Goal: Task Accomplishment & Management: Manage account settings

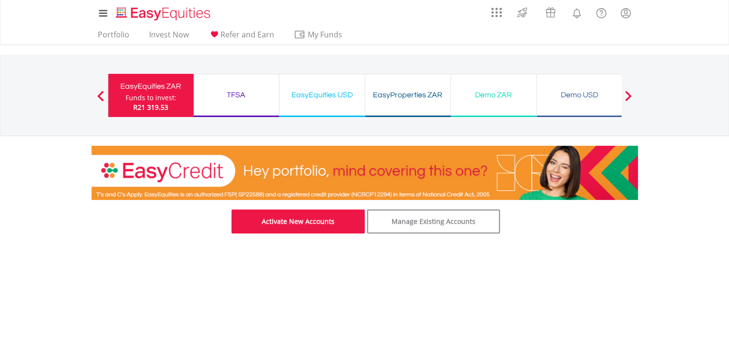
click at [315, 218] on link "Activate New Accounts" at bounding box center [298, 221] width 133 height 24
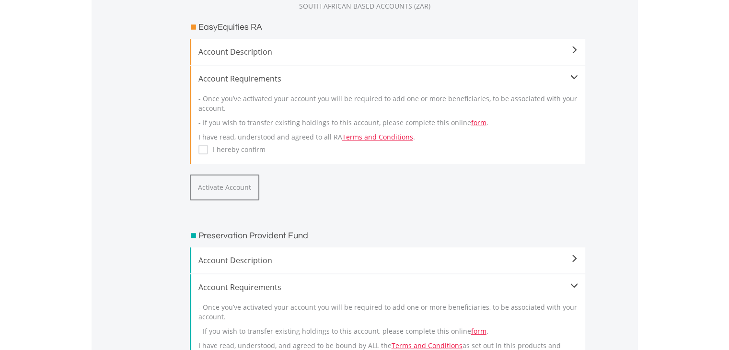
scroll to position [242, 0]
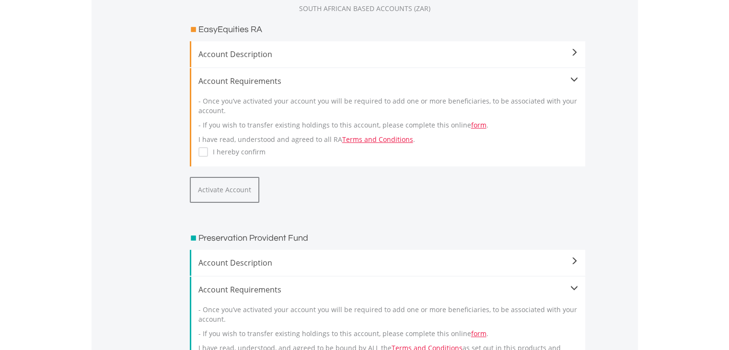
click at [208, 152] on label "I hereby confirm" at bounding box center [237, 152] width 58 height 10
click at [215, 177] on button "Activate Account" at bounding box center [225, 190] width 70 height 26
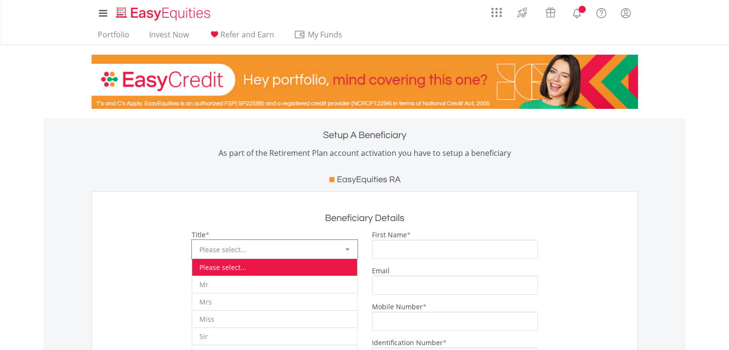
click at [255, 249] on span "Please select..." at bounding box center [267, 249] width 136 height 19
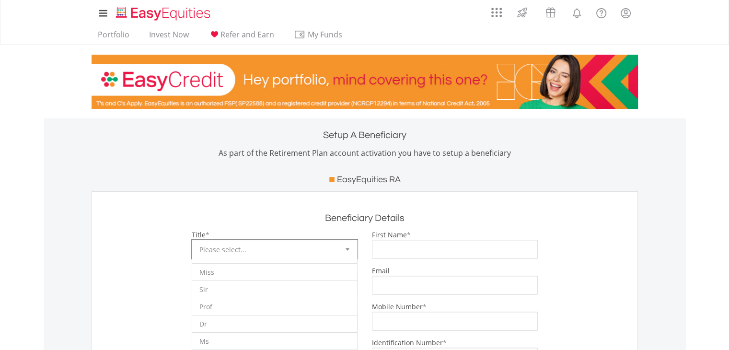
scroll to position [52, 0]
click at [272, 336] on li "Ms" at bounding box center [274, 335] width 165 height 17
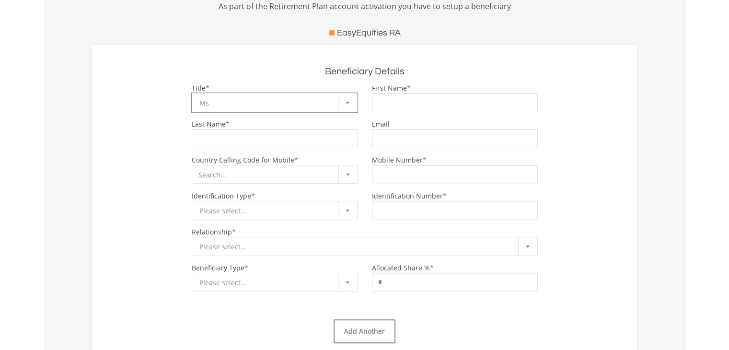
scroll to position [0, 0]
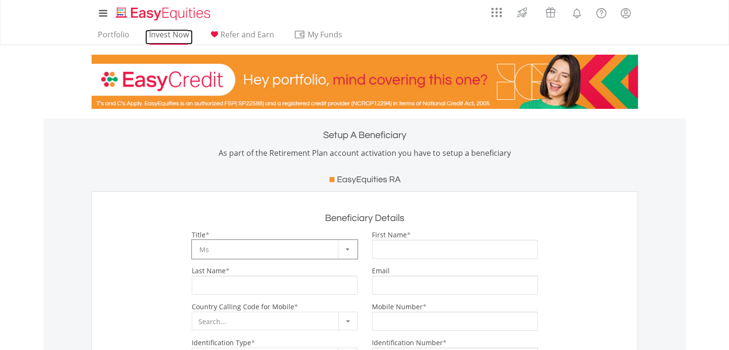
click at [172, 35] on link "Invest Now" at bounding box center [168, 37] width 47 height 15
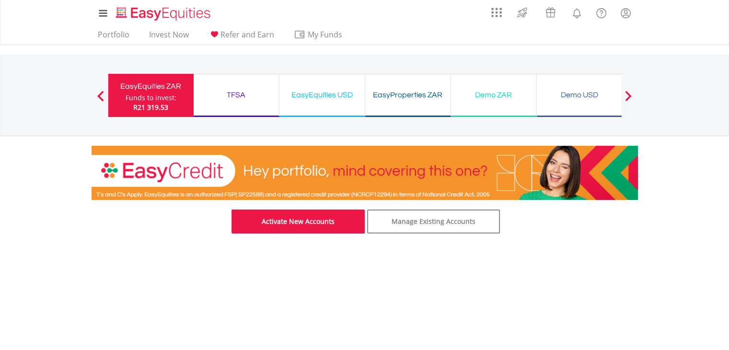
click at [320, 215] on link "Activate New Accounts" at bounding box center [298, 221] width 133 height 24
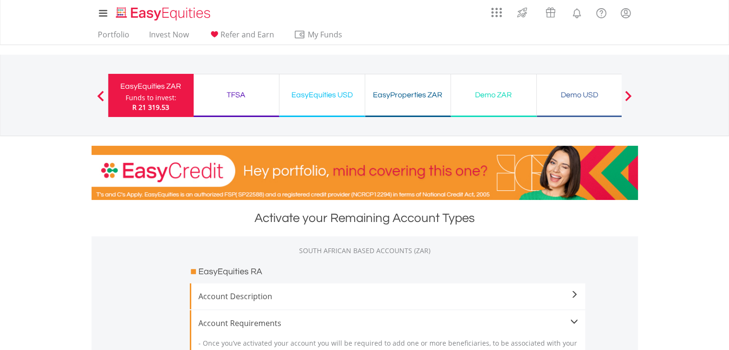
scroll to position [729, 0]
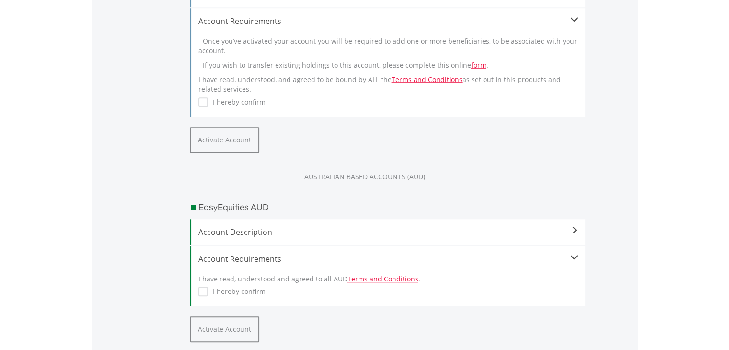
drag, startPoint x: 726, startPoint y: 162, endPoint x: 734, endPoint y: 146, distance: 17.1
click at [729, 146] on html "My Investments Invest Now New Listings Sell My Recurring Investments Pending Or…" at bounding box center [364, 207] width 729 height 1872
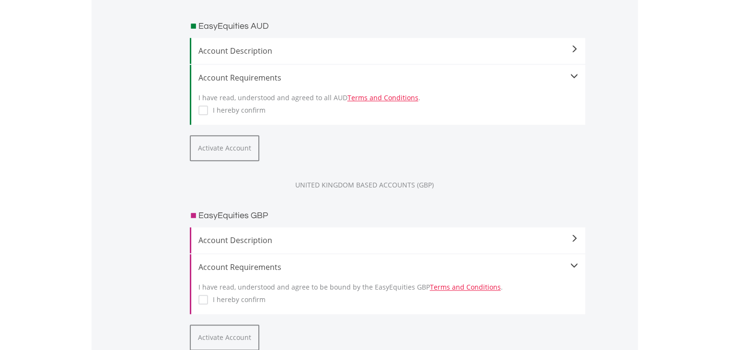
scroll to position [912, 0]
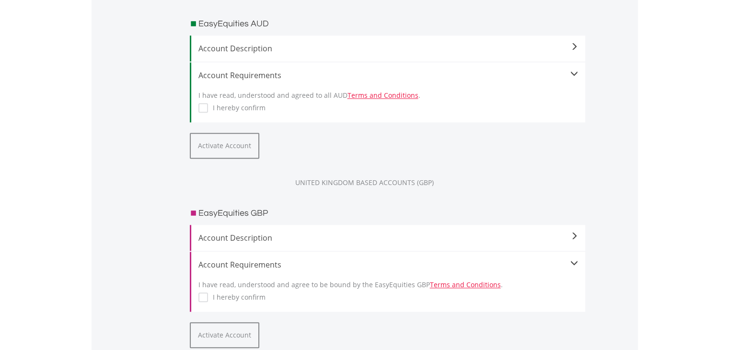
click at [208, 106] on label "I hereby confirm" at bounding box center [237, 108] width 58 height 10
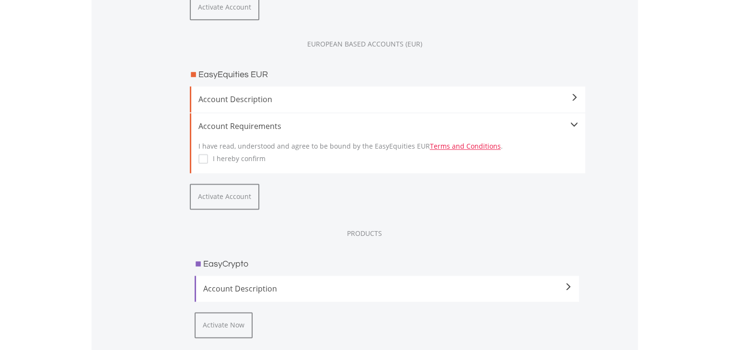
scroll to position [1227, 0]
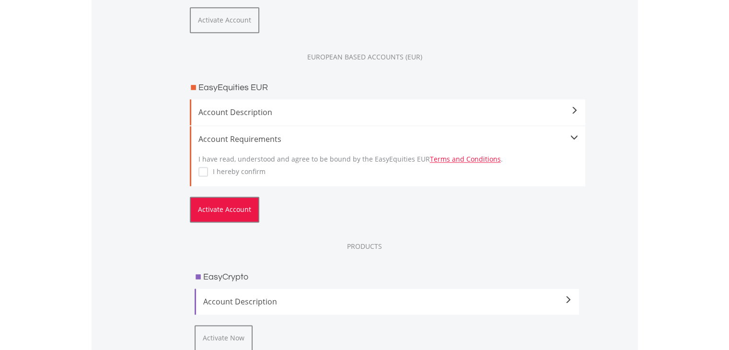
click at [213, 208] on button "Activate Account" at bounding box center [225, 210] width 70 height 26
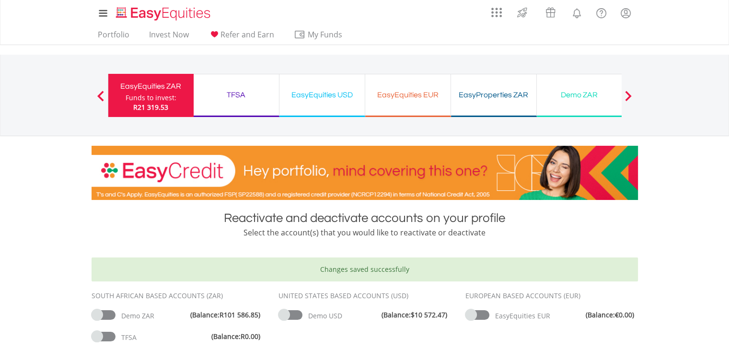
click at [104, 319] on div "Demo ZAR (Balance: R101 586.85 )" at bounding box center [178, 316] width 173 height 12
click at [104, 318] on span at bounding box center [104, 315] width 24 height 10
click at [293, 314] on span at bounding box center [290, 315] width 24 height 10
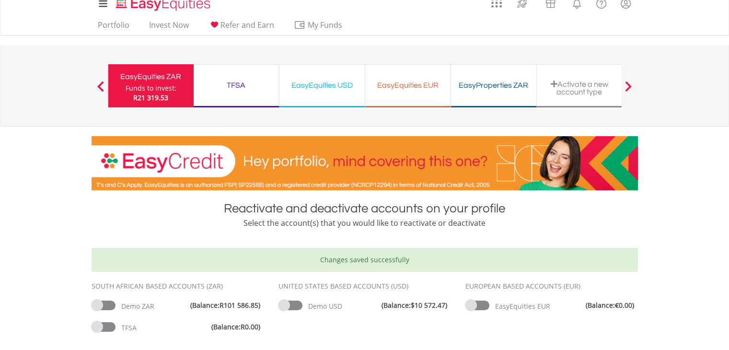
scroll to position [8, 0]
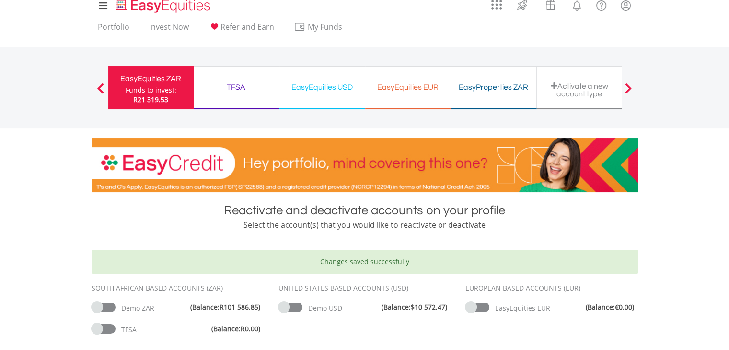
click at [597, 87] on div "Activate a new account type" at bounding box center [580, 90] width 74 height 16
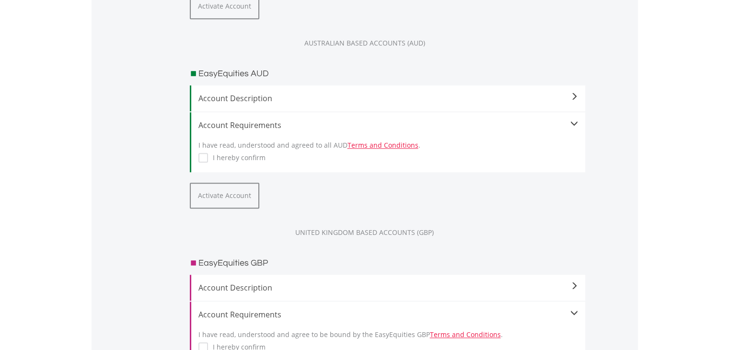
scroll to position [846, 0]
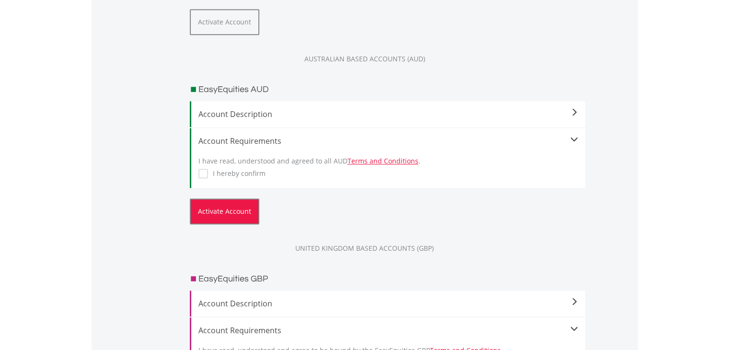
click at [211, 207] on button "Activate Account" at bounding box center [225, 211] width 70 height 26
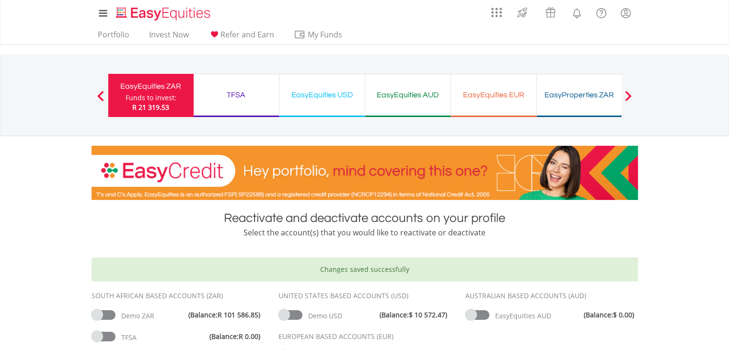
click at [630, 94] on span at bounding box center [628, 96] width 7 height 11
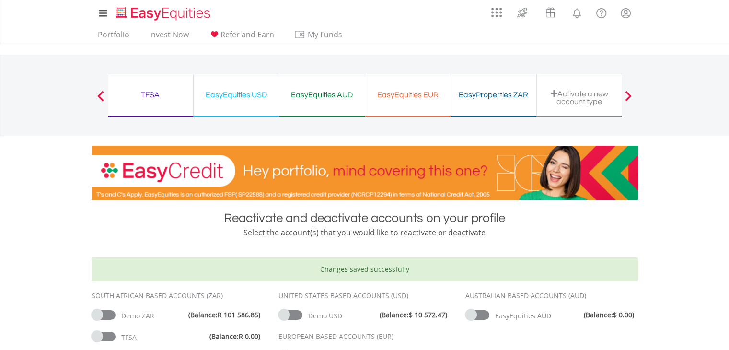
click at [588, 90] on div "Activate a new account type" at bounding box center [580, 98] width 74 height 16
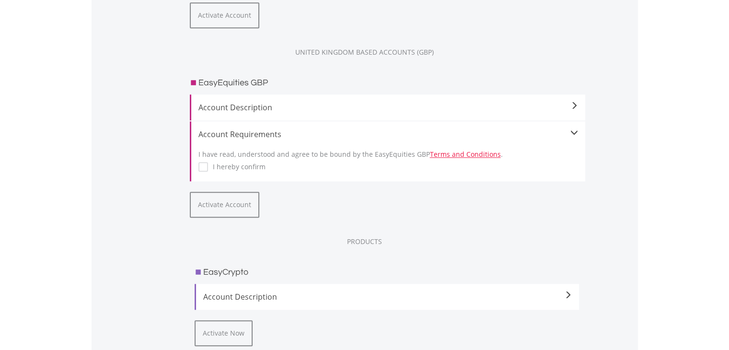
scroll to position [884, 0]
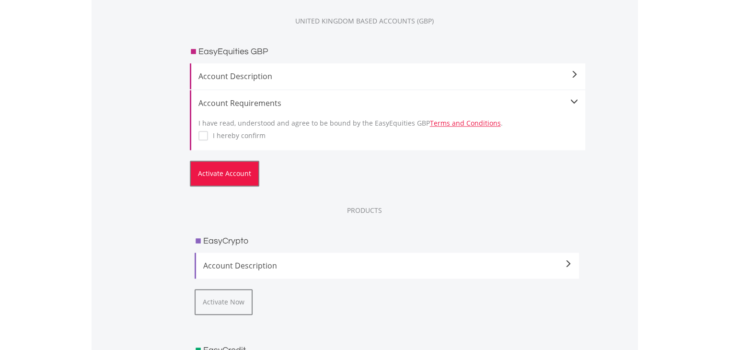
click at [212, 177] on button "Activate Account" at bounding box center [225, 174] width 70 height 26
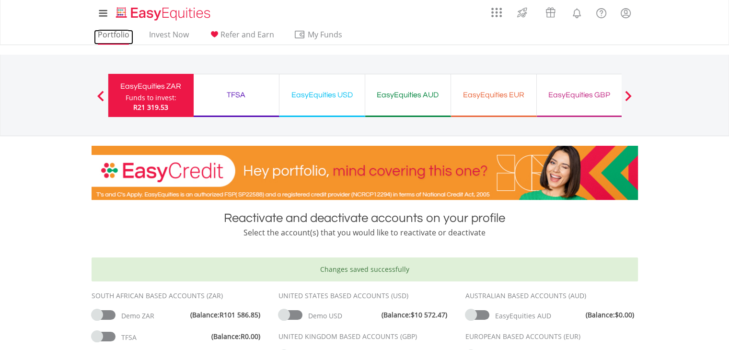
click at [108, 37] on link "Portfolio" at bounding box center [113, 37] width 39 height 15
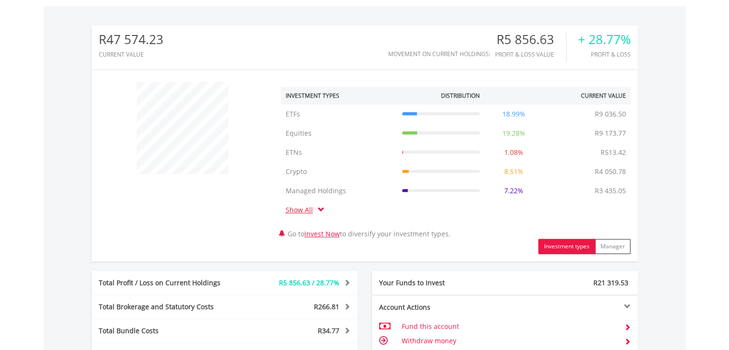
scroll to position [290, 0]
click at [300, 213] on link "Show All" at bounding box center [302, 210] width 32 height 9
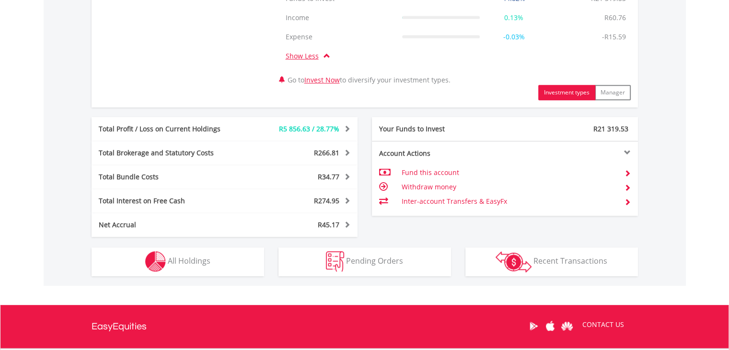
scroll to position [500, 0]
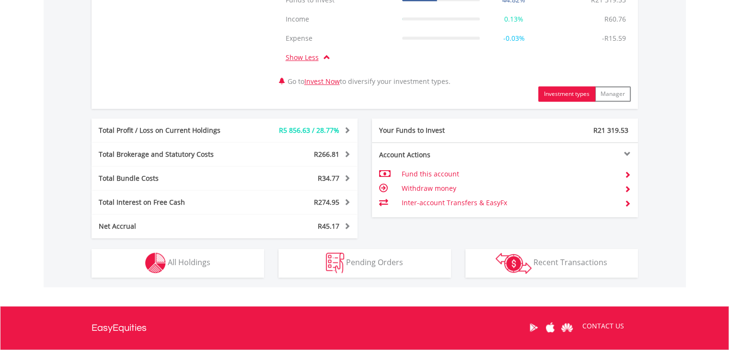
click at [484, 196] on td "Inter-account Transfers & EasyFx" at bounding box center [508, 203] width 215 height 14
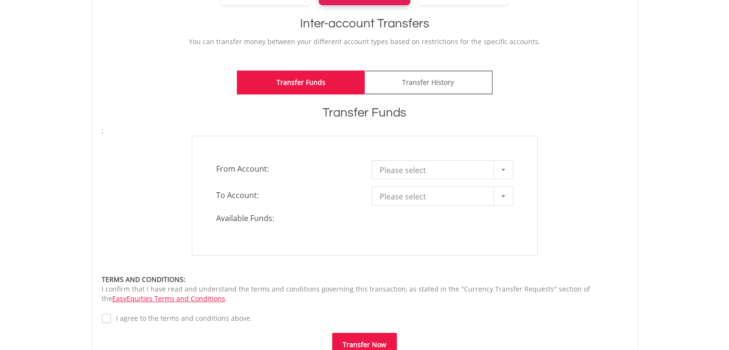
scroll to position [193, 0]
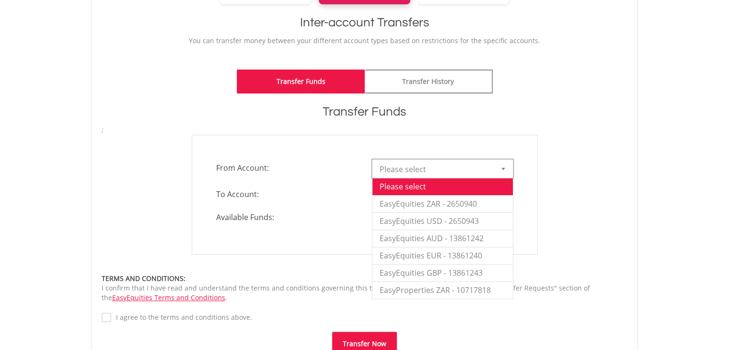
click at [422, 177] on span "Please select" at bounding box center [436, 169] width 112 height 19
click at [418, 201] on li "EasyEquities ZAR - 2650940" at bounding box center [442, 203] width 140 height 17
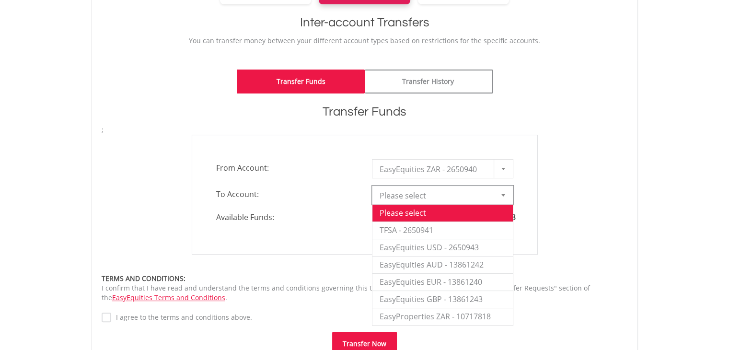
click at [418, 201] on span "Please select" at bounding box center [436, 195] width 112 height 19
click at [422, 265] on li "EasyEquities AUD - 13861242" at bounding box center [442, 264] width 140 height 17
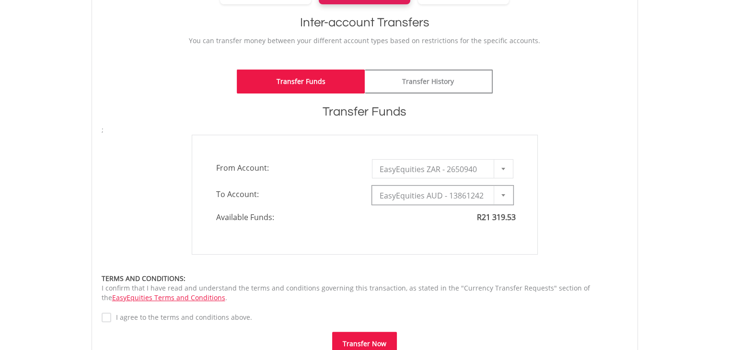
type input "*"
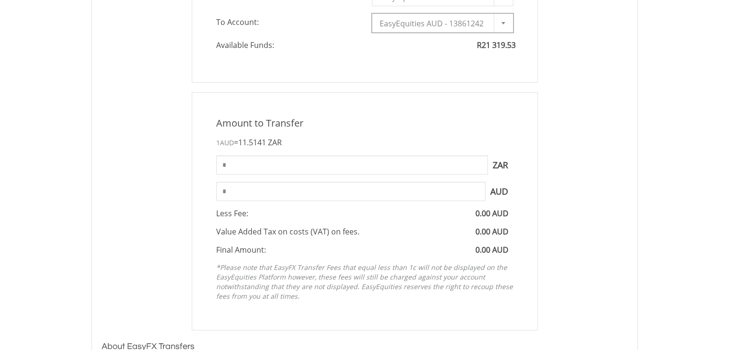
scroll to position [373, 0]
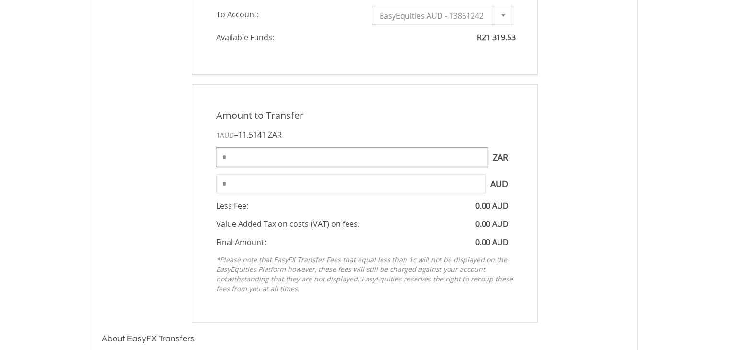
click at [460, 163] on input "*" at bounding box center [352, 157] width 272 height 19
type input "*"
type input "*****"
type input "******"
click at [434, 191] on input "******" at bounding box center [350, 183] width 269 height 19
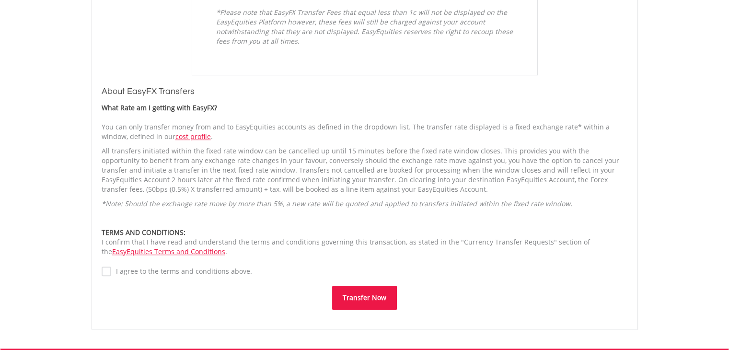
scroll to position [637, 0]
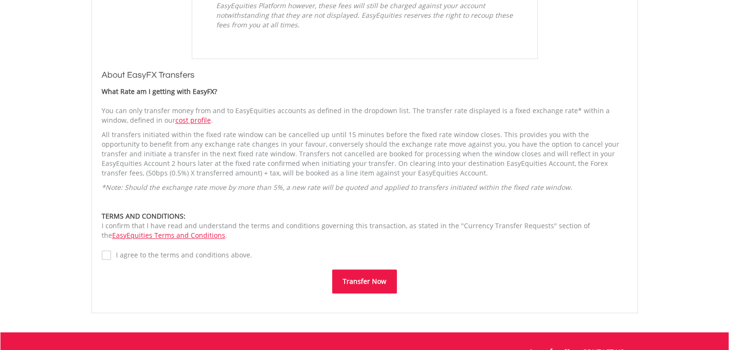
click at [207, 254] on label "I agree to the terms and conditions above." at bounding box center [181, 255] width 141 height 10
click at [345, 278] on button "Transfer Now" at bounding box center [364, 281] width 65 height 24
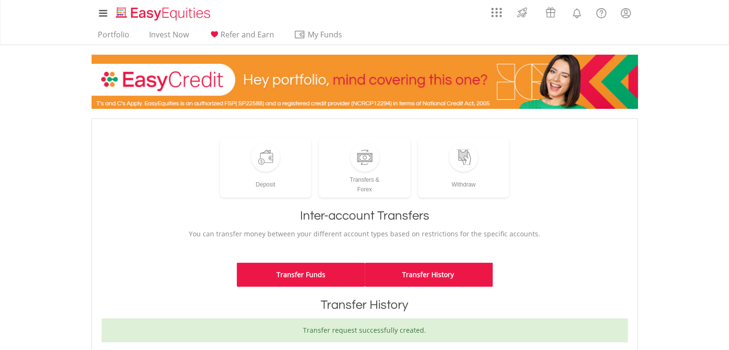
click at [328, 276] on link "Transfer Funds" at bounding box center [301, 275] width 128 height 24
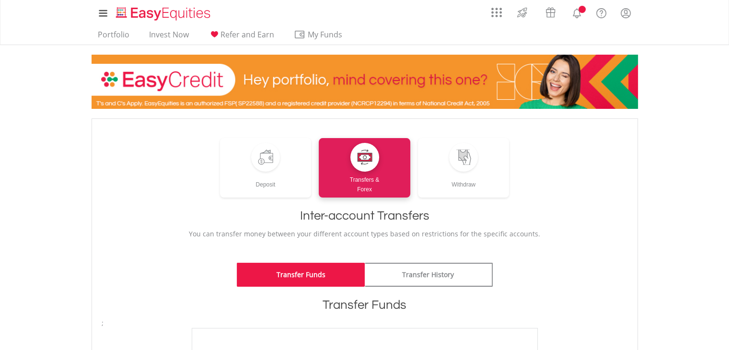
click at [328, 276] on link "Transfer Funds" at bounding box center [301, 275] width 128 height 24
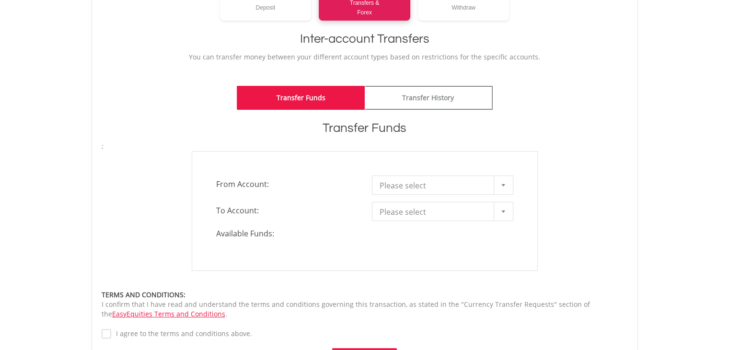
scroll to position [181, 0]
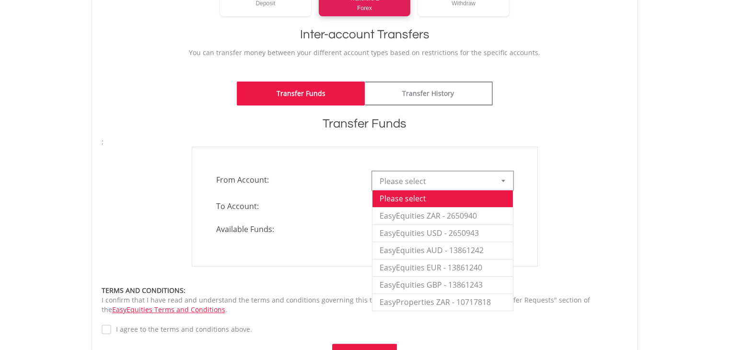
click at [499, 186] on div at bounding box center [503, 181] width 19 height 18
click at [483, 214] on li "EasyEquities ZAR - 2650940" at bounding box center [442, 215] width 140 height 17
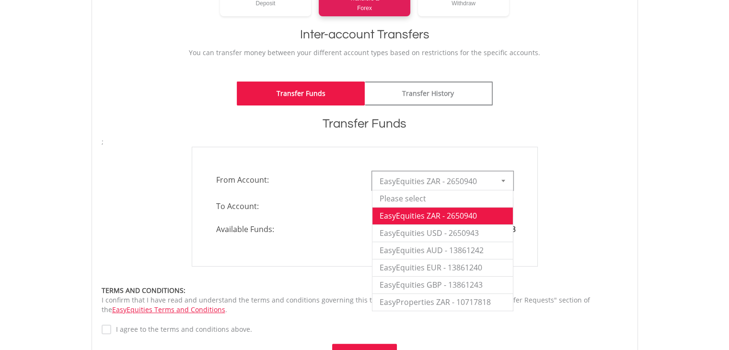
click at [499, 184] on div at bounding box center [503, 181] width 19 height 18
click at [465, 239] on li "EasyEquities USD - 2650943" at bounding box center [442, 232] width 140 height 17
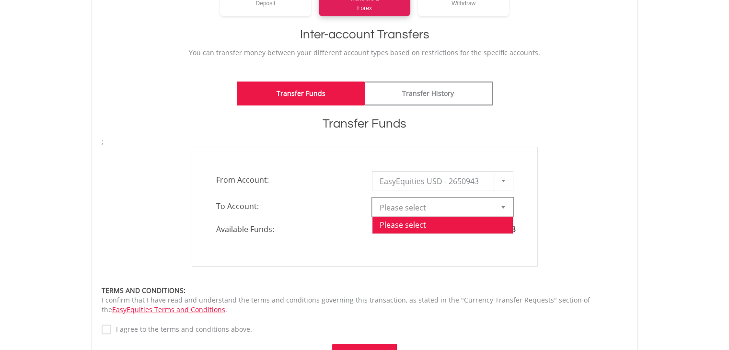
click at [499, 203] on div at bounding box center [503, 207] width 19 height 18
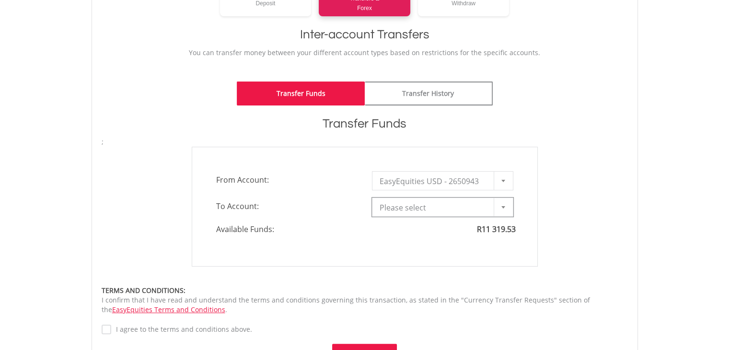
click at [499, 203] on div at bounding box center [503, 207] width 19 height 18
click at [471, 206] on span "Please select" at bounding box center [436, 207] width 112 height 19
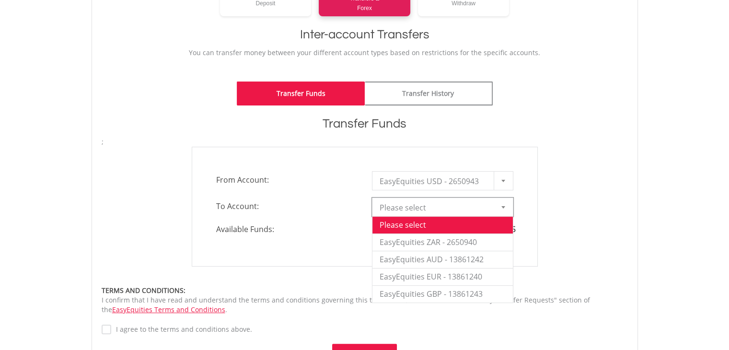
click at [504, 208] on div at bounding box center [503, 207] width 19 height 18
click at [441, 289] on li "EasyEquities GBP - 13861243" at bounding box center [442, 293] width 140 height 17
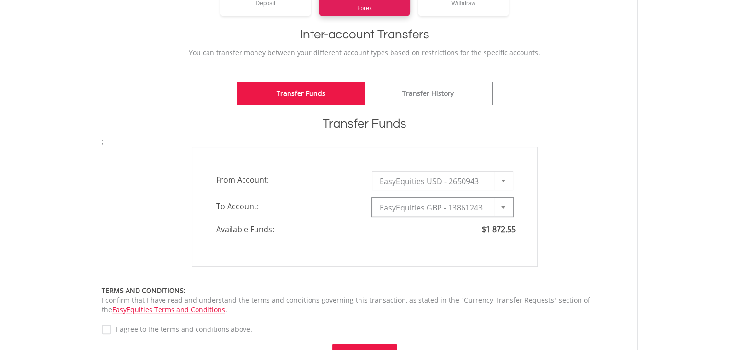
type input "*"
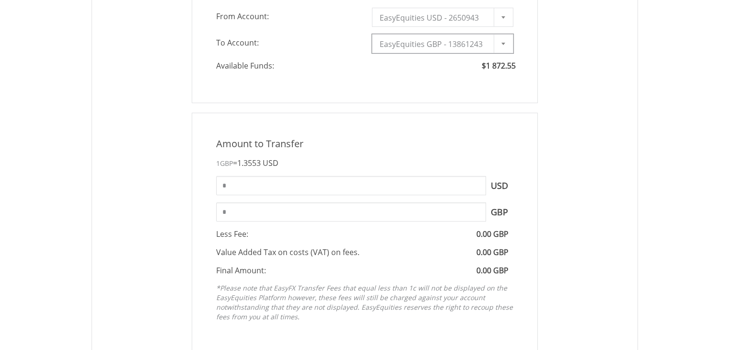
scroll to position [346, 0]
click at [348, 186] on input "*" at bounding box center [351, 184] width 270 height 19
type input "*"
type input "***"
click at [341, 207] on input "******" at bounding box center [351, 210] width 270 height 19
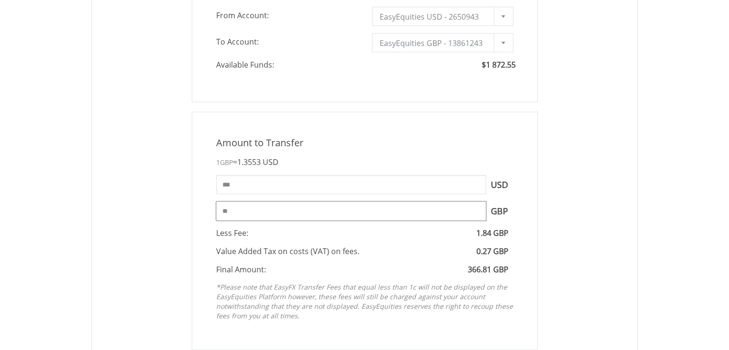
type input "*"
type input "***"
type input "******"
click at [395, 186] on input "******" at bounding box center [351, 184] width 270 height 19
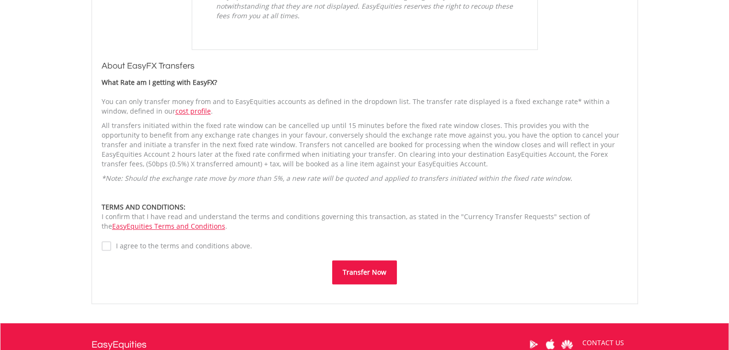
scroll to position [648, 0]
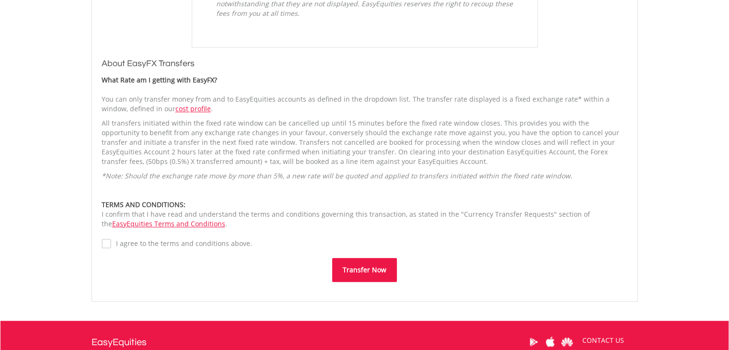
type input "******"
click at [234, 240] on label "I agree to the terms and conditions above." at bounding box center [181, 244] width 141 height 10
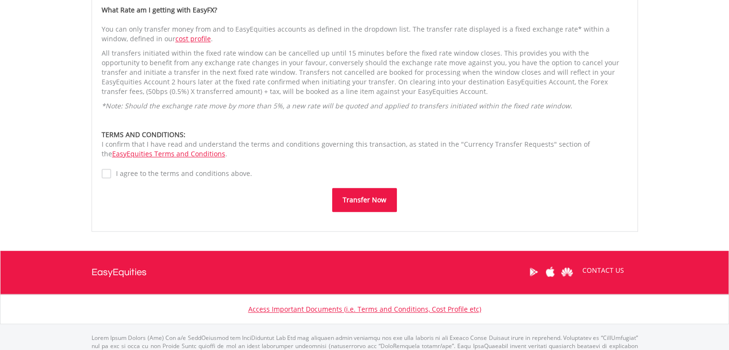
scroll to position [756, 0]
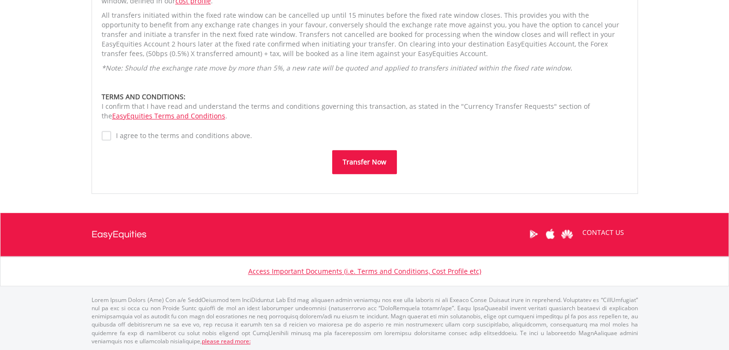
click at [377, 156] on button "Transfer Now" at bounding box center [364, 162] width 65 height 24
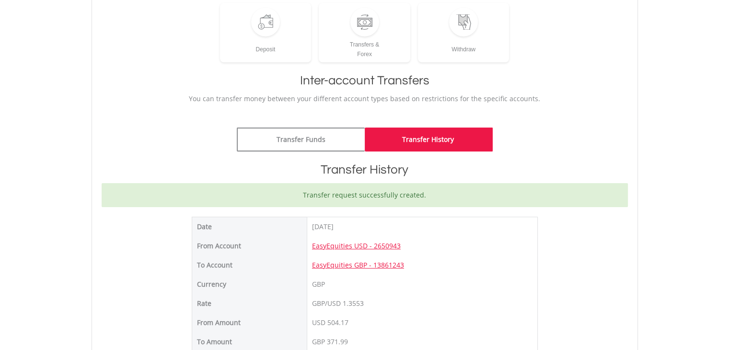
scroll to position [126, 0]
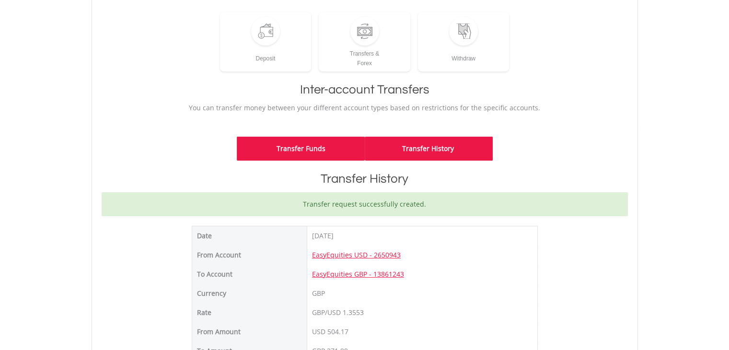
click at [300, 156] on link "Transfer Funds" at bounding box center [301, 149] width 128 height 24
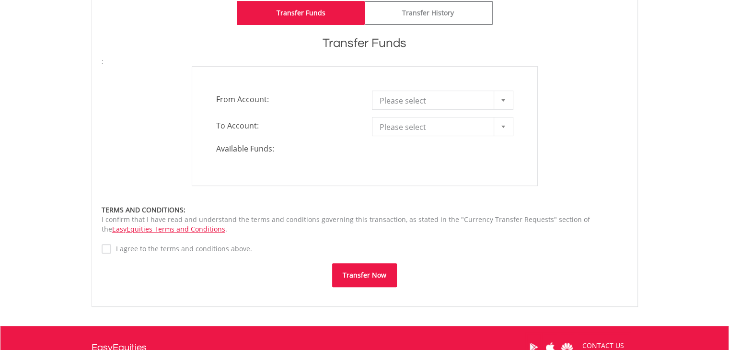
scroll to position [267, 0]
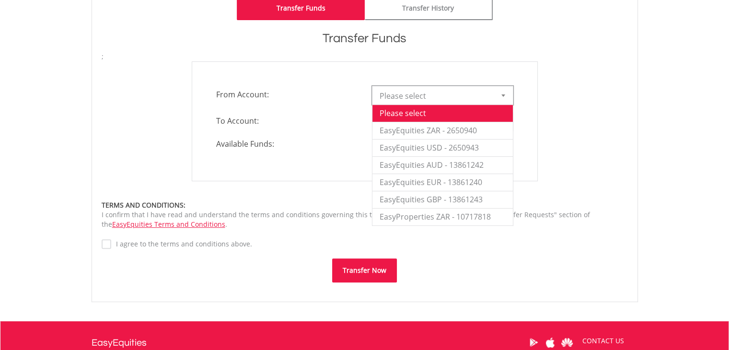
click at [508, 95] on div at bounding box center [503, 95] width 19 height 18
click at [455, 149] on li "EasyEquities USD - 2650943" at bounding box center [442, 147] width 140 height 17
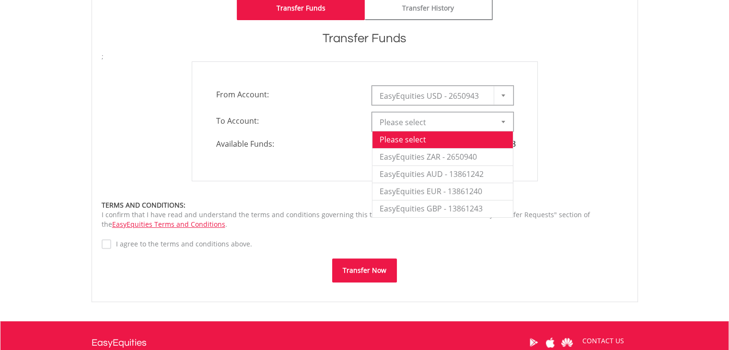
click at [498, 117] on div at bounding box center [503, 122] width 19 height 18
click at [453, 186] on li "EasyEquities EUR - 13861240" at bounding box center [442, 191] width 140 height 17
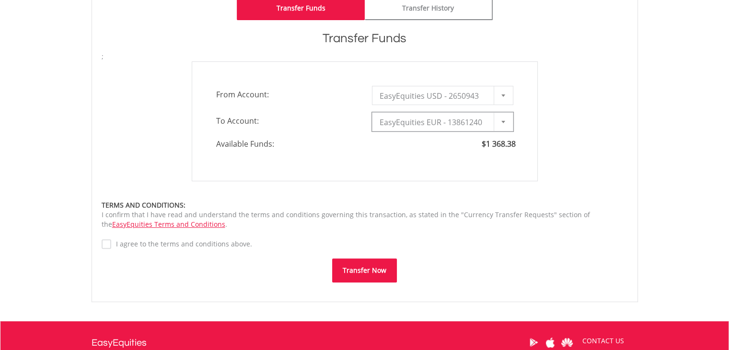
type input "*"
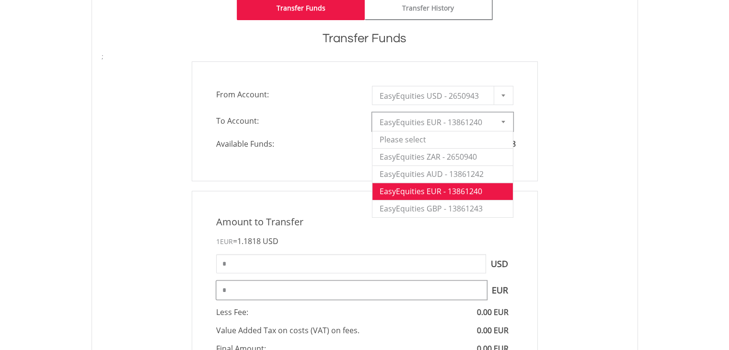
click at [319, 290] on input "*" at bounding box center [351, 289] width 271 height 19
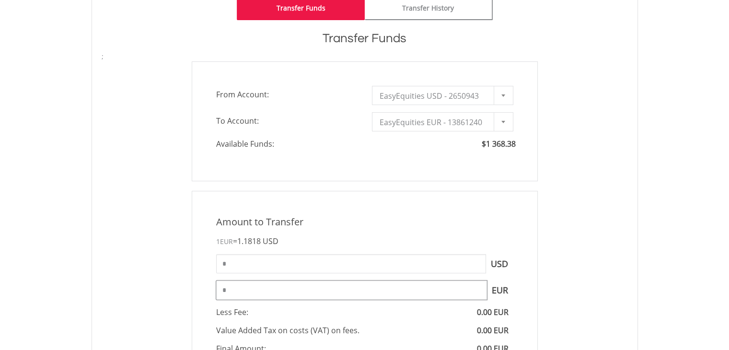
click at [334, 290] on input "*" at bounding box center [351, 289] width 271 height 19
type input "***"
type input "******"
click at [323, 268] on input "******" at bounding box center [351, 263] width 270 height 19
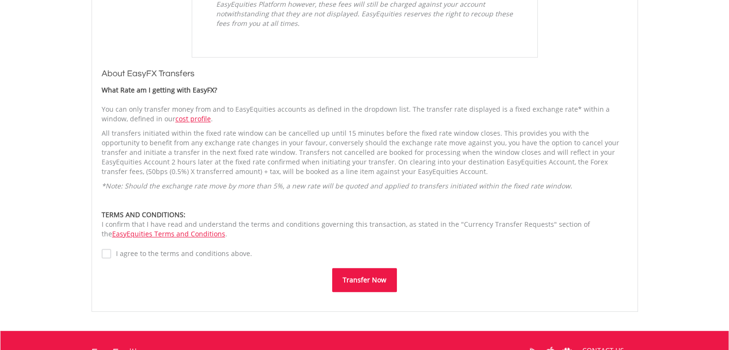
scroll to position [634, 0]
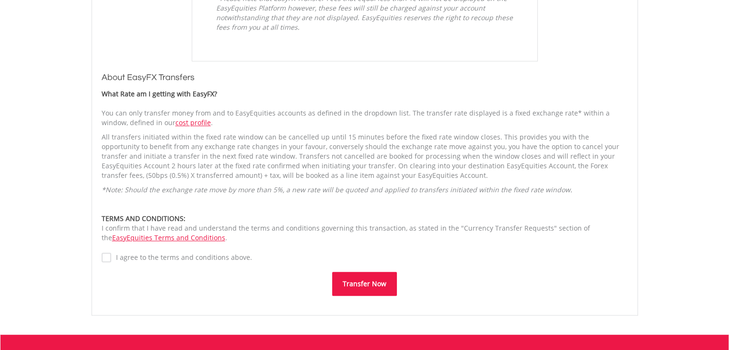
click at [237, 254] on label "I agree to the terms and conditions above." at bounding box center [181, 258] width 141 height 10
click at [357, 280] on button "Transfer Now" at bounding box center [364, 284] width 65 height 24
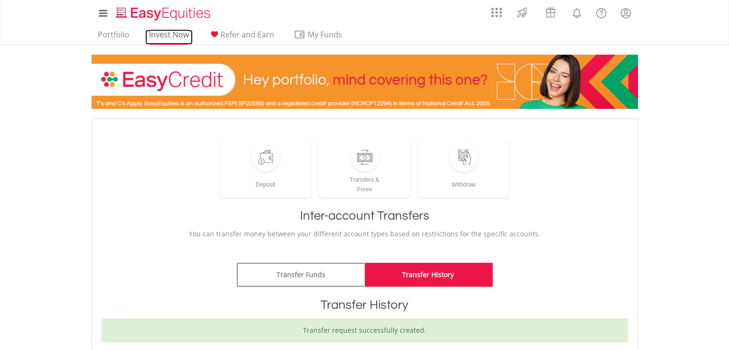
click at [156, 38] on link "Invest Now" at bounding box center [168, 37] width 47 height 15
